Goal: Task Accomplishment & Management: Complete application form

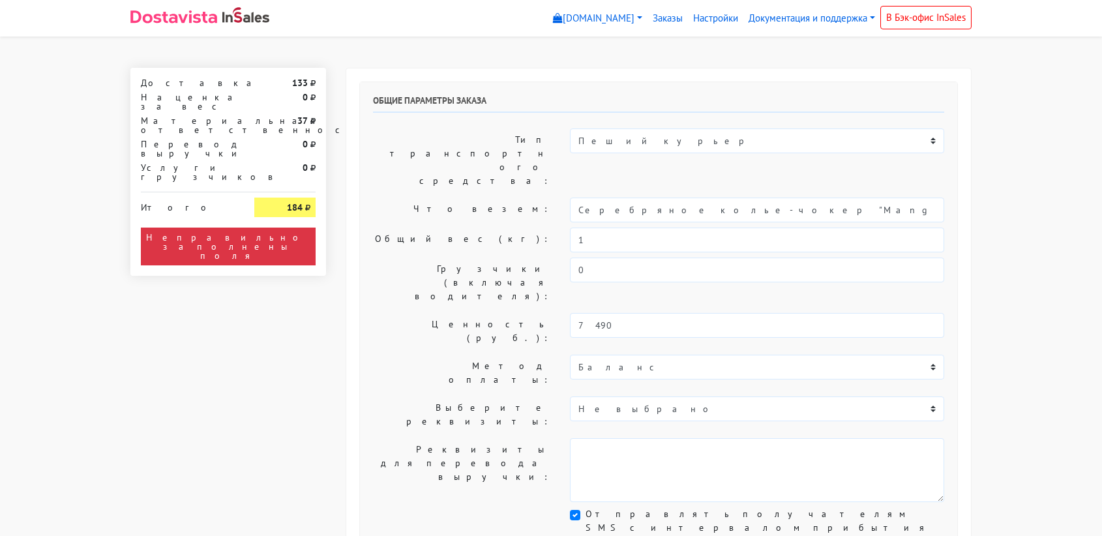
select select "11:00"
select select "21:00"
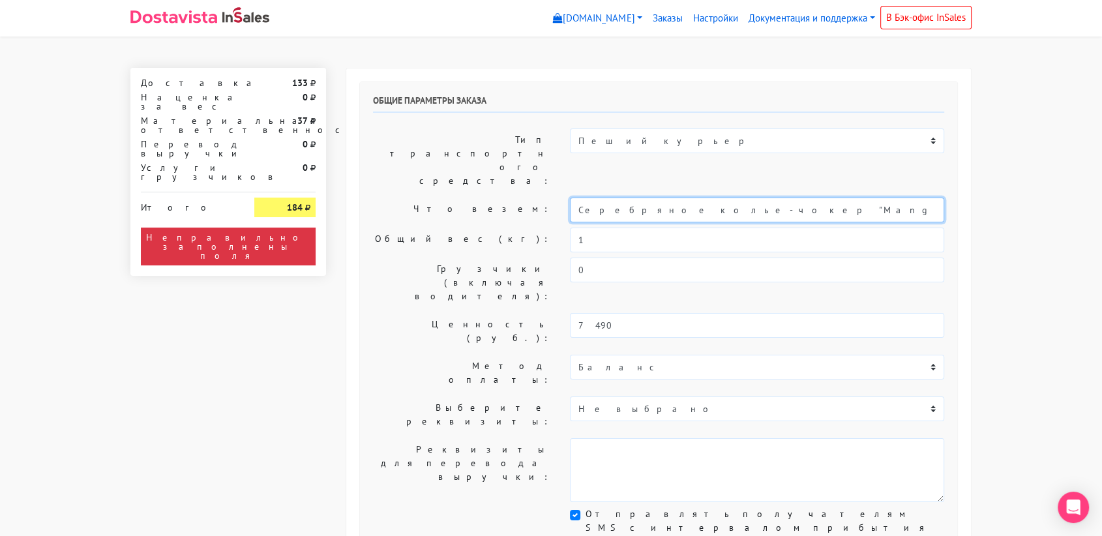
click at [713, 198] on input "Серебряное колье-чокер "Mango sticky rice" (35-40)" at bounding box center [757, 210] width 374 height 25
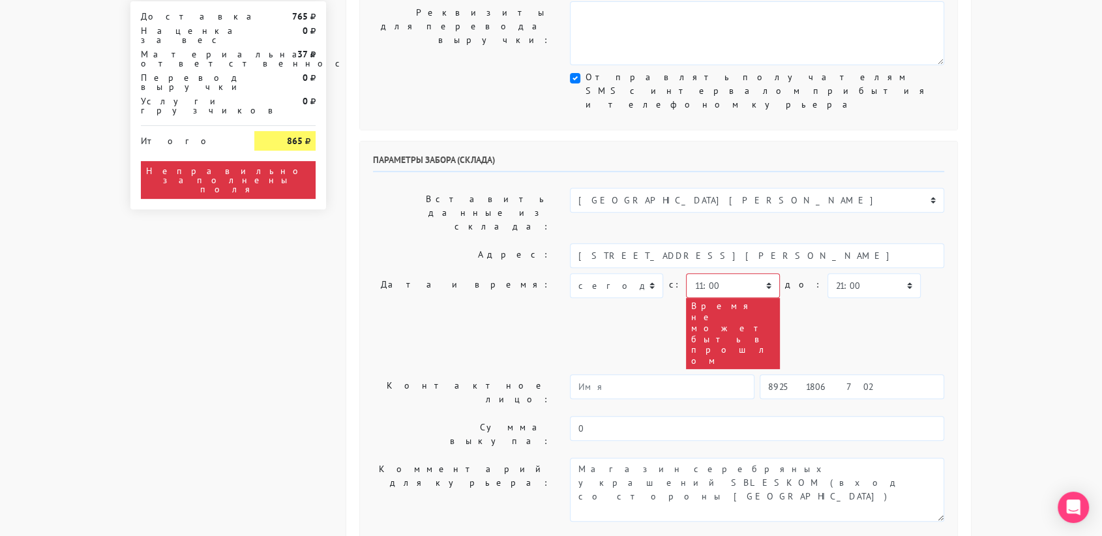
scroll to position [438, 0]
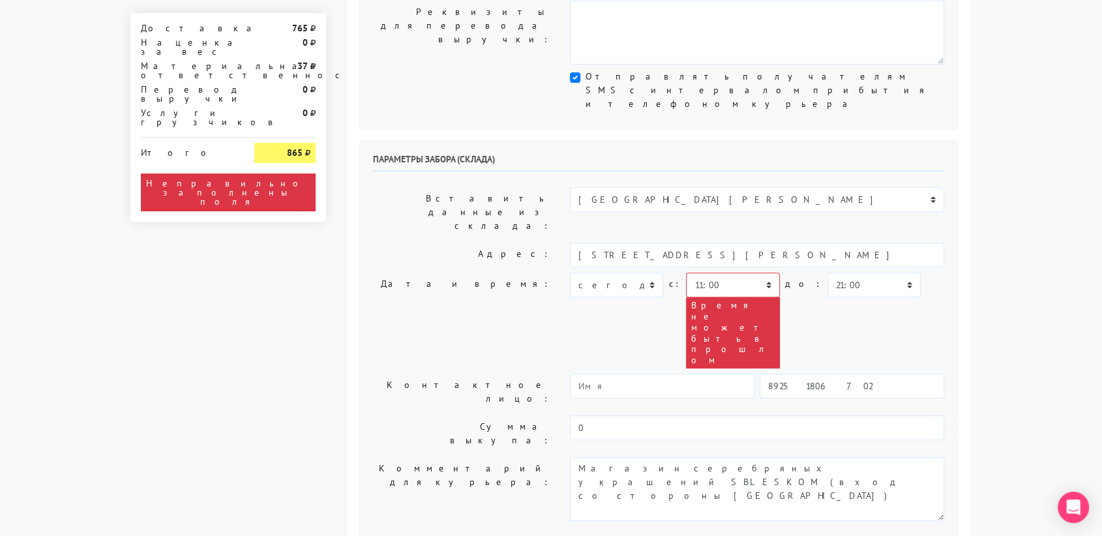
type input "украшения"
click at [622, 273] on select "[DATE] [DATE] [DATE] [DATE] [DATE] [DATE] [DATE] [DATE] [DATE]" at bounding box center [616, 285] width 93 height 25
select select "[DATE]"
click at [570, 273] on select "[DATE] [DATE] [DATE] [DATE] [DATE] [DATE] [DATE] [DATE] [DATE]" at bounding box center [616, 285] width 93 height 25
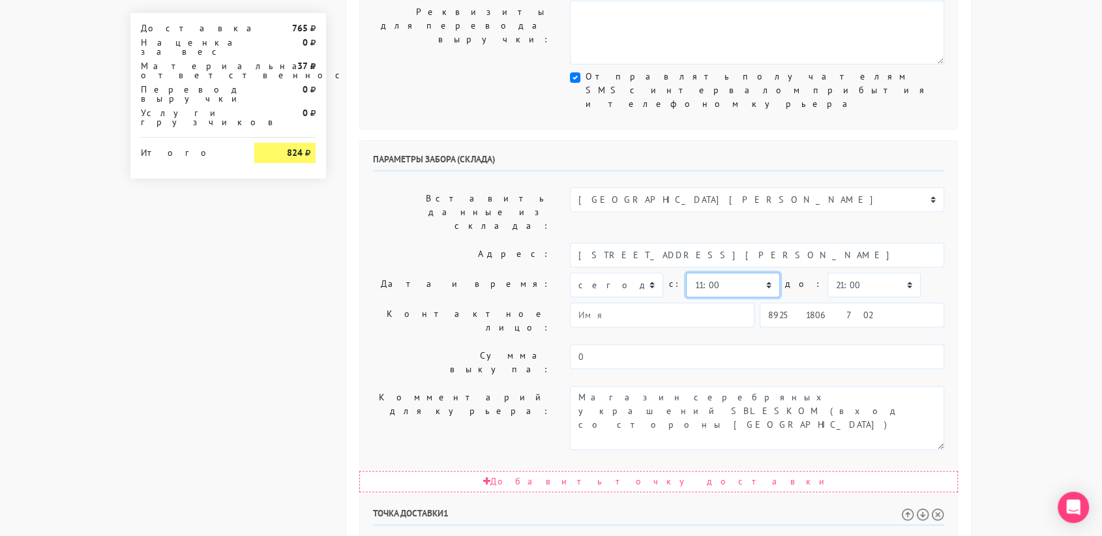
click at [726, 273] on select "00:00 00:30 01:00 01:30 02:00 02:30 03:00 03:30 04:00 04:30 05:00 05:30 06:00 0…" at bounding box center [732, 285] width 93 height 25
select select "10:30"
click at [686, 273] on select "00:00 00:30 01:00 01:30 02:00 02:30 03:00 03:30 04:00 04:30 05:00 05:30 06:00 0…" at bounding box center [732, 285] width 93 height 25
click at [867, 273] on select "00:00 00:30 01:00 01:30 02:00 02:30 03:00 03:30 04:00 04:30 05:00 05:30 06:00 0…" at bounding box center [874, 285] width 93 height 25
select select "11:00"
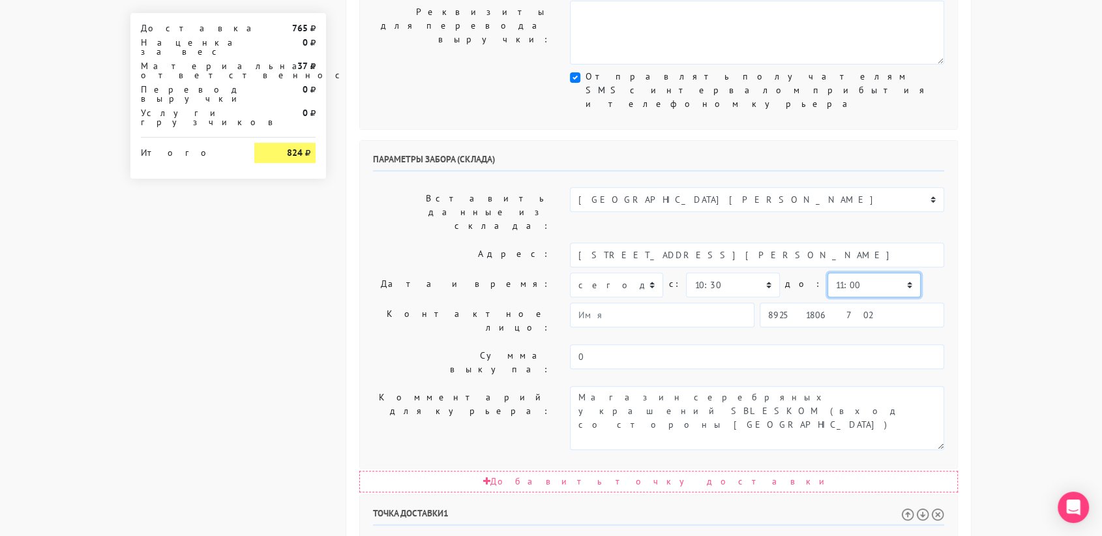
click at [828, 273] on select "00:00 00:30 01:00 01:30 02:00 02:30 03:00 03:30 04:00 04:30 05:00 05:30 06:00 0…" at bounding box center [874, 285] width 93 height 25
click at [854, 303] on input "89251806702" at bounding box center [852, 315] width 185 height 25
type input "9234448187"
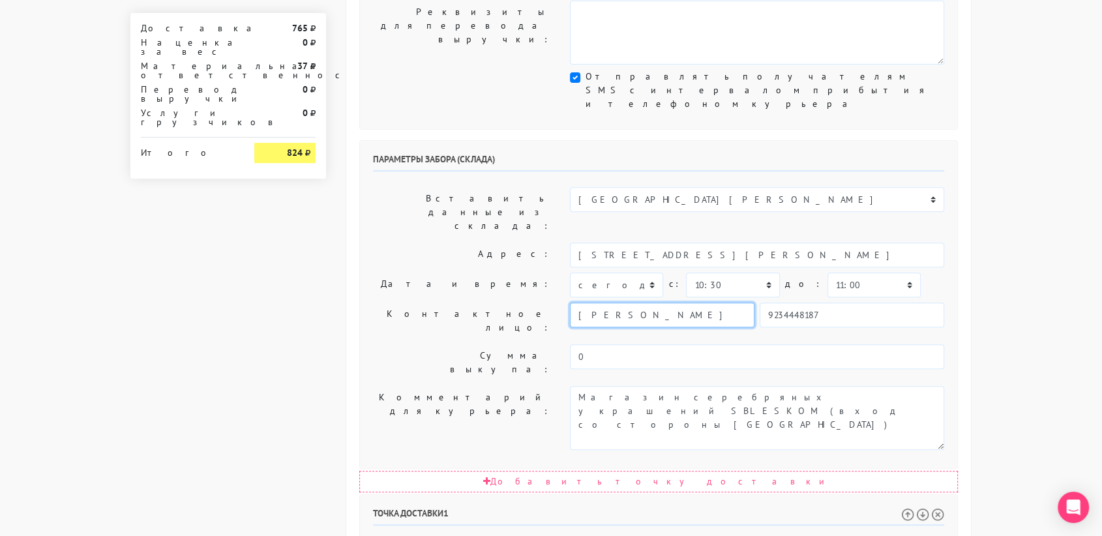
click at [695, 303] on input "[PERSON_NAME]" at bounding box center [662, 315] width 185 height 25
type input "В"
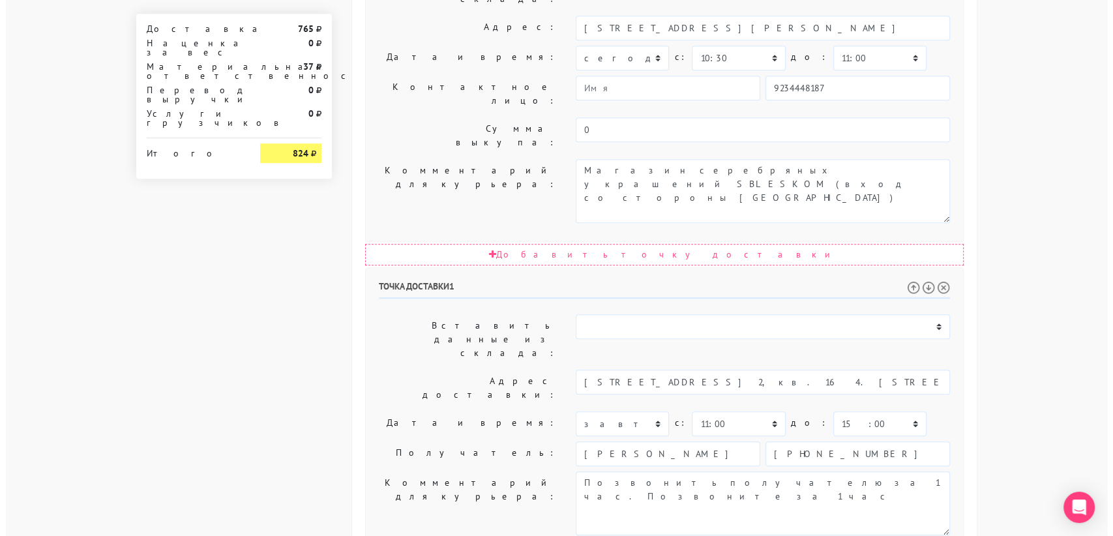
scroll to position [0, 0]
